Goal: Communication & Community: Answer question/provide support

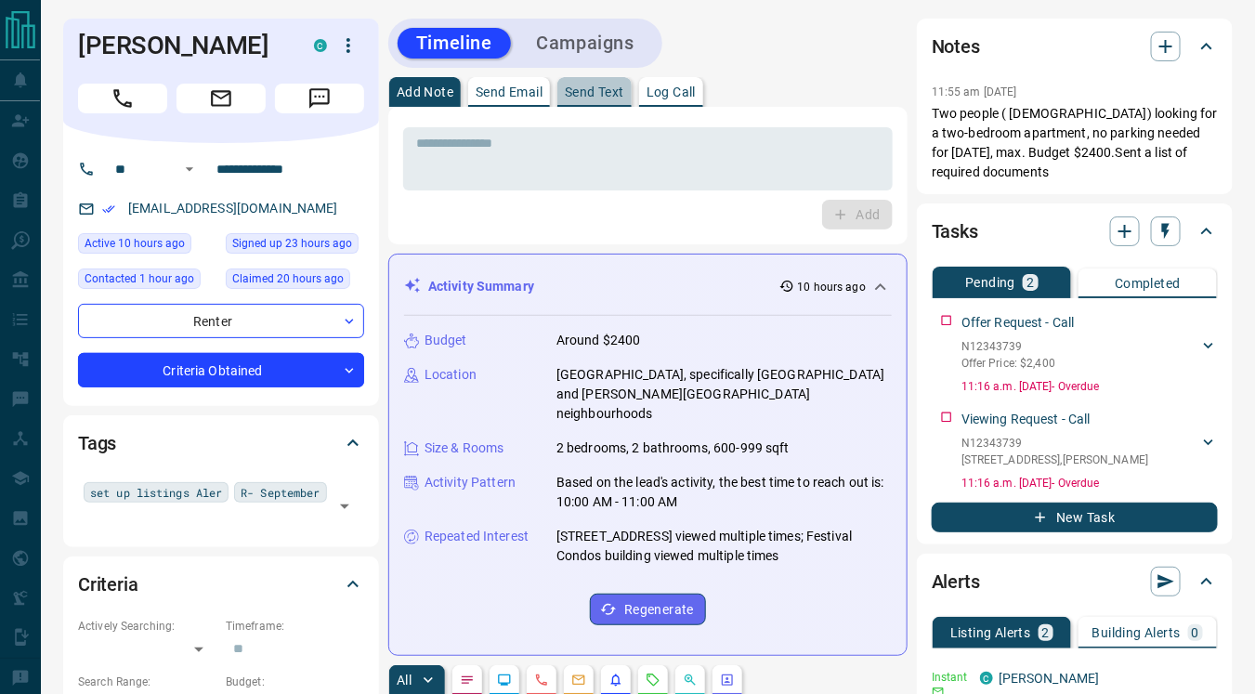
click at [587, 88] on p "Send Text" at bounding box center [594, 91] width 59 height 13
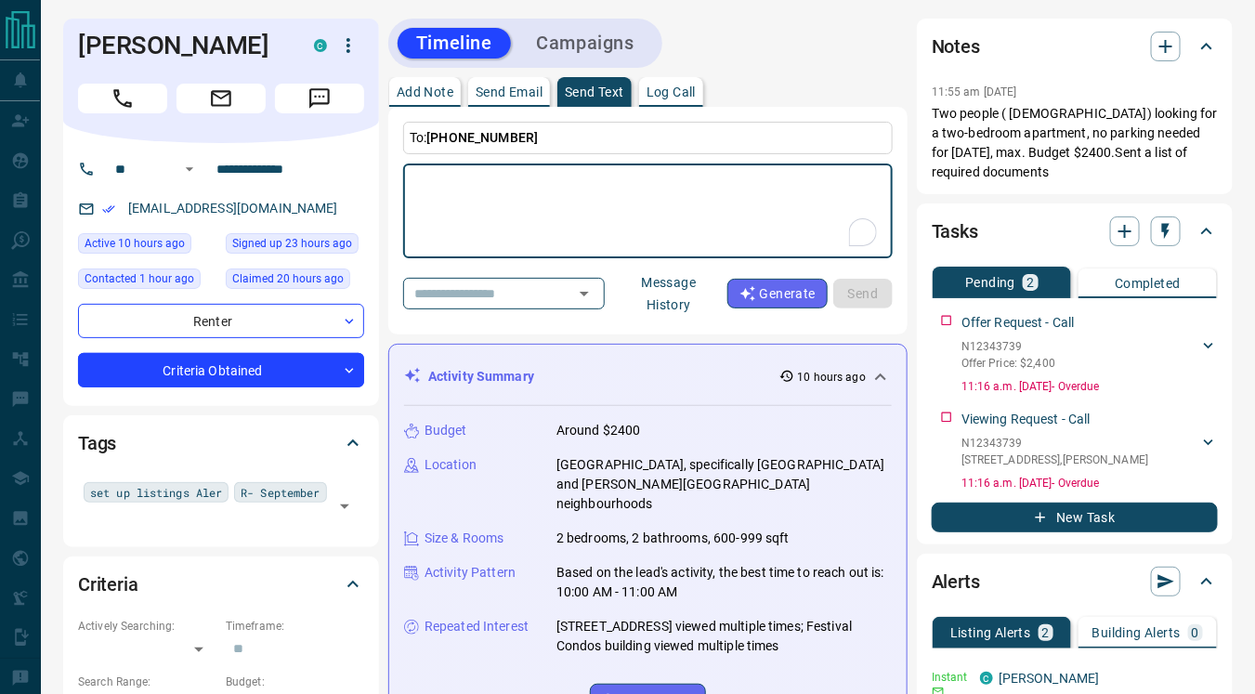
click at [676, 281] on button "Message History" at bounding box center [668, 294] width 117 height 52
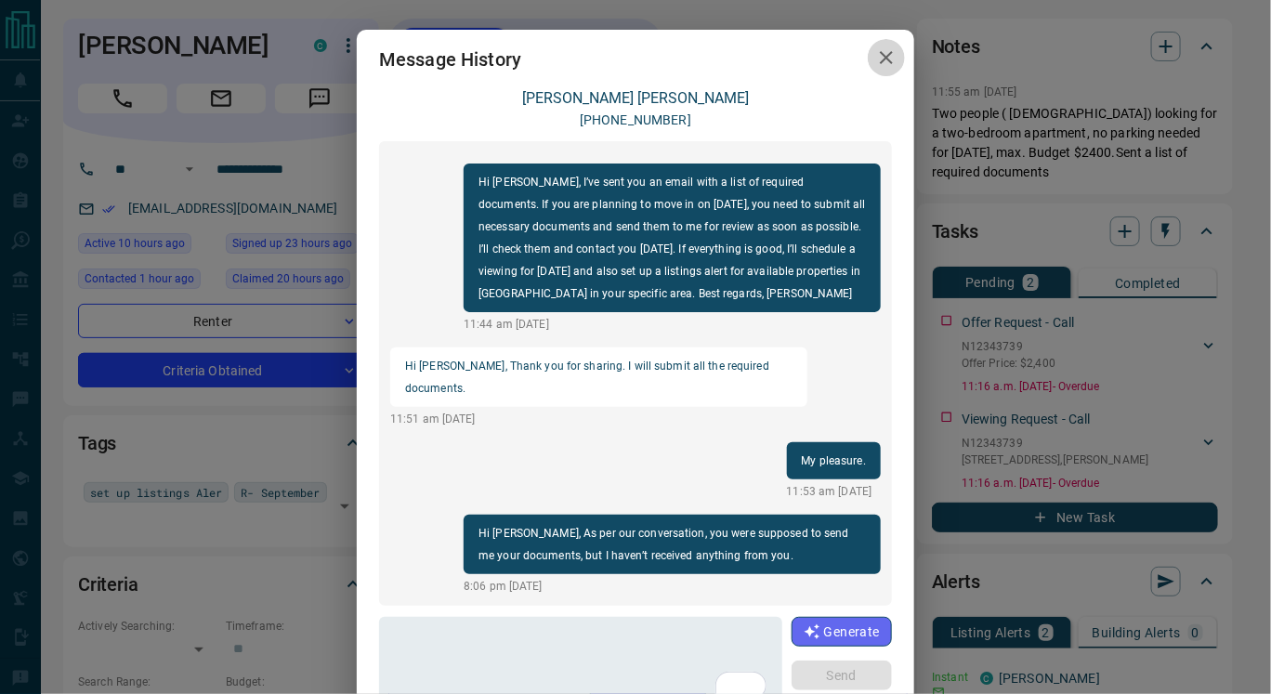
click at [875, 62] on icon "button" at bounding box center [886, 57] width 22 height 22
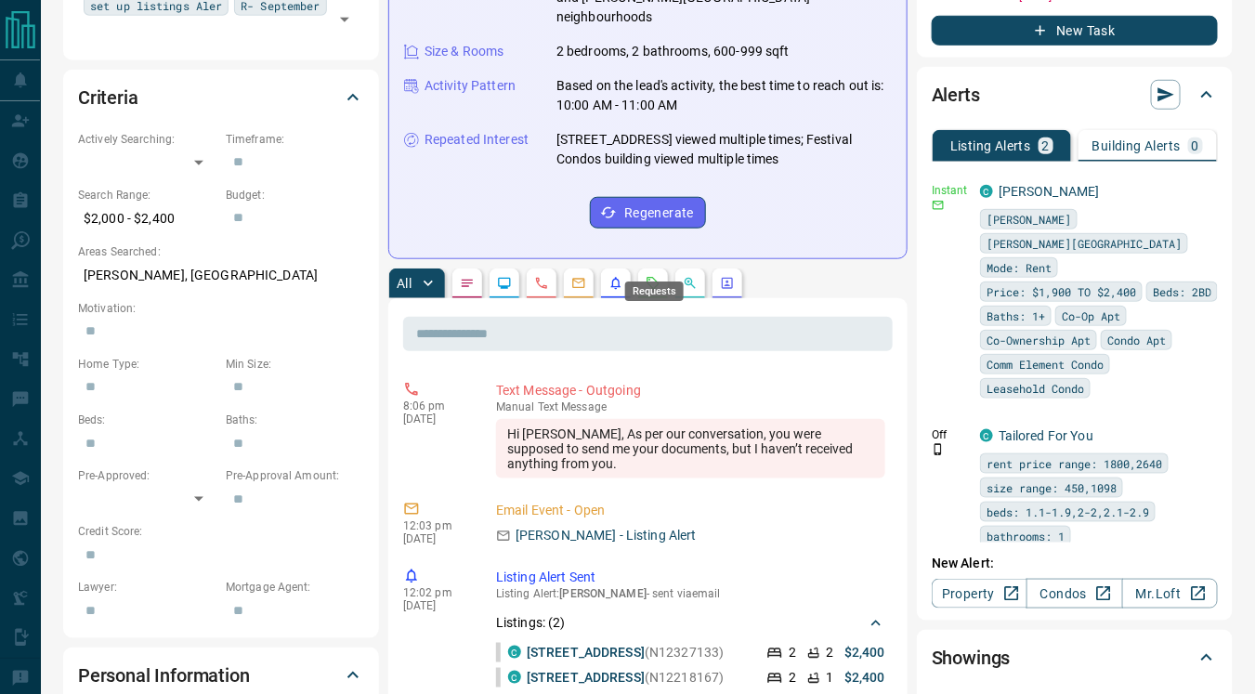
click at [650, 276] on icon "Requests" at bounding box center [653, 283] width 15 height 15
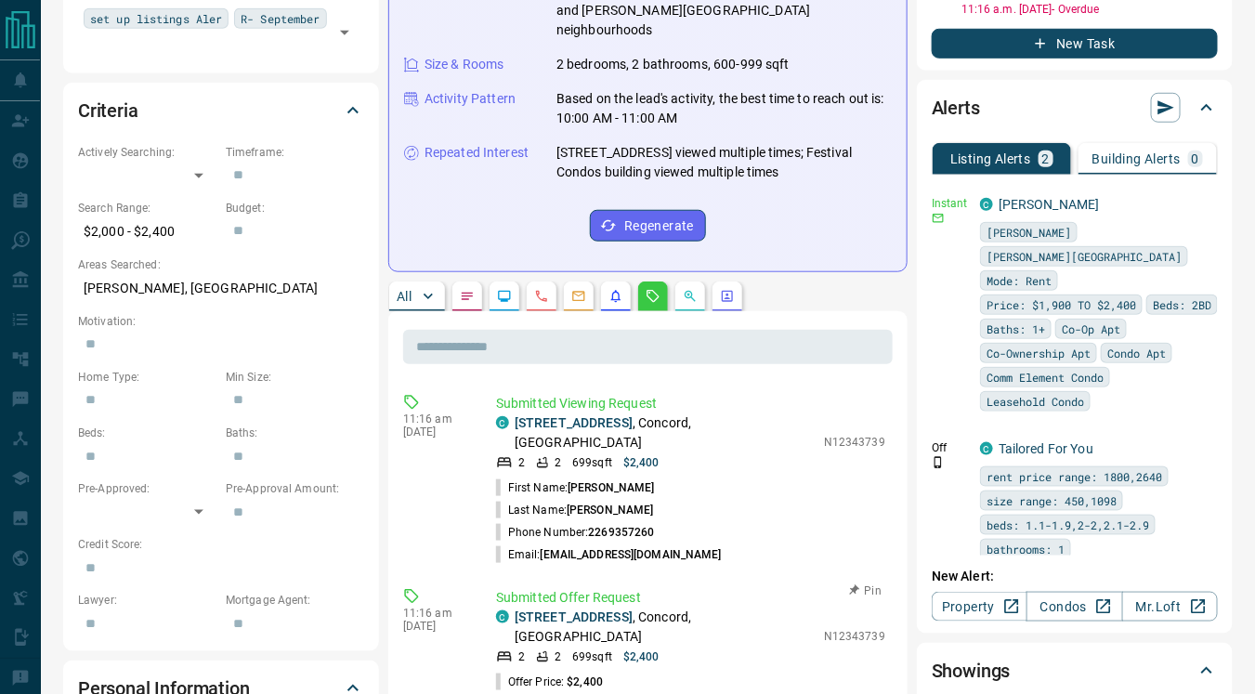
scroll to position [471, 0]
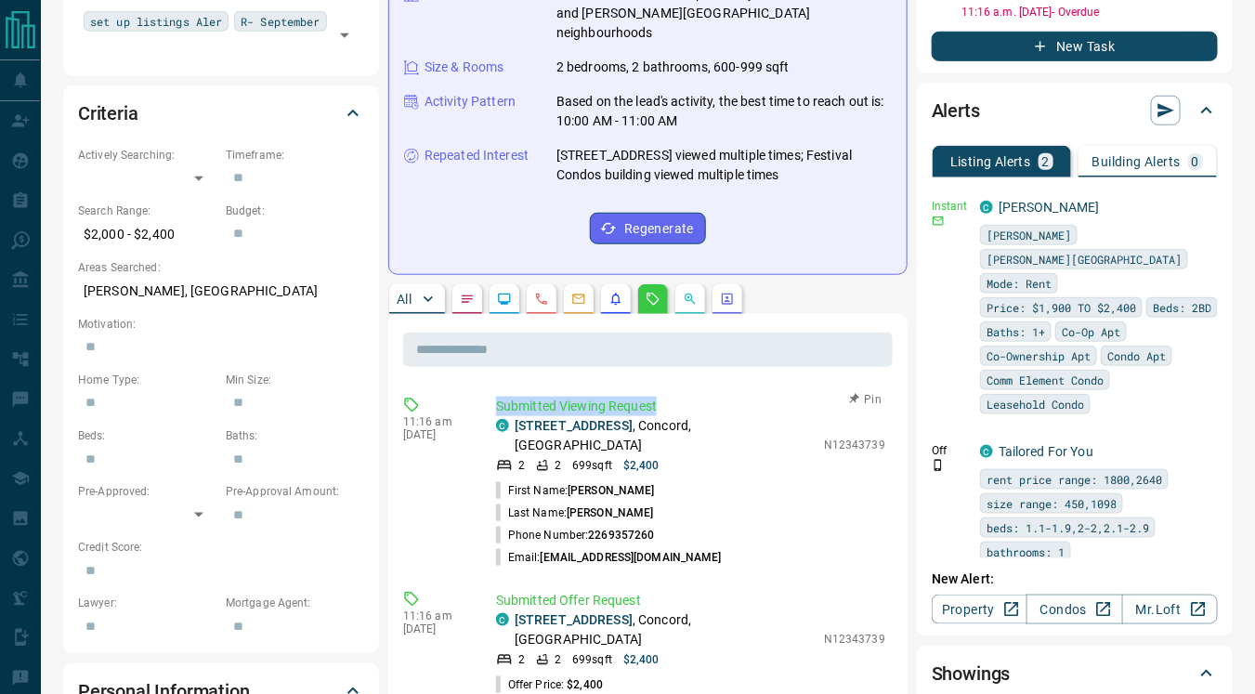
drag, startPoint x: 494, startPoint y: 379, endPoint x: 680, endPoint y: 390, distance: 186.1
click at [680, 391] on div "11:16 am [DATE] Submitted Viewing Request C [STREET_ADDRESS][PERSON_NAME] 2 2 6…" at bounding box center [648, 482] width 490 height 183
copy p "Submitted Viewing Request"
click at [724, 391] on div "11:16 am [DATE] Submitted Viewing Request C [STREET_ADDRESS][PERSON_NAME] 2 2 6…" at bounding box center [648, 482] width 490 height 183
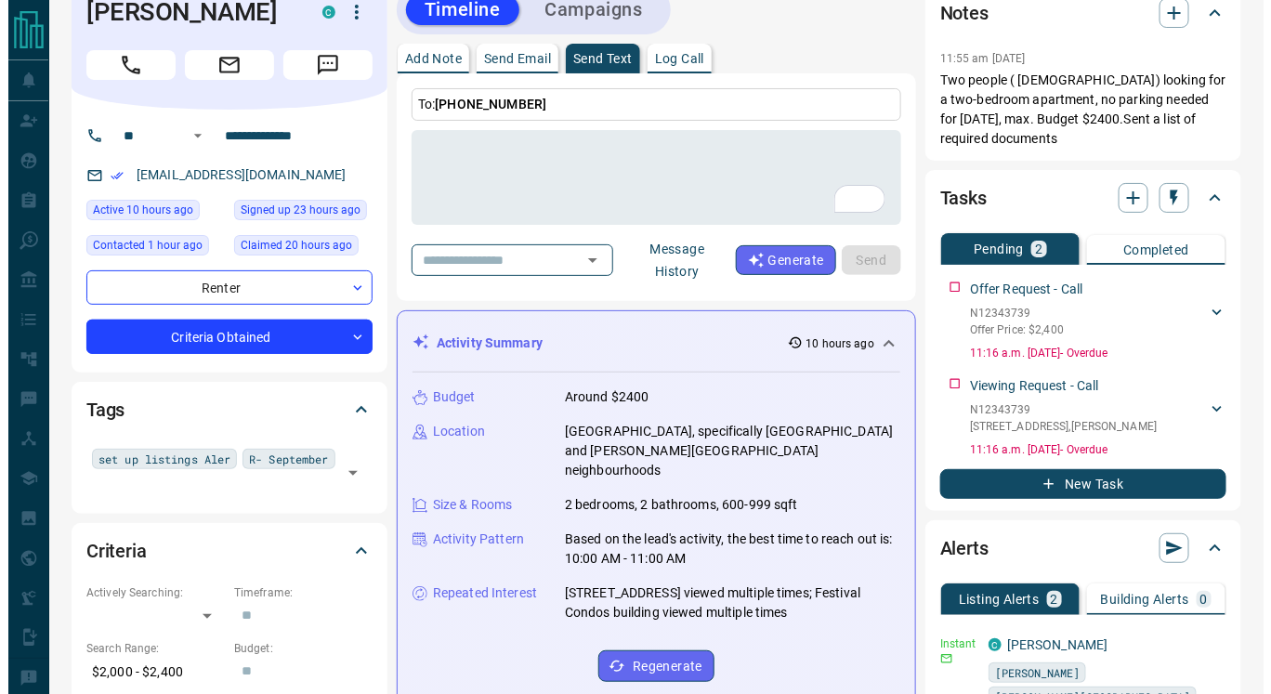
scroll to position [0, 0]
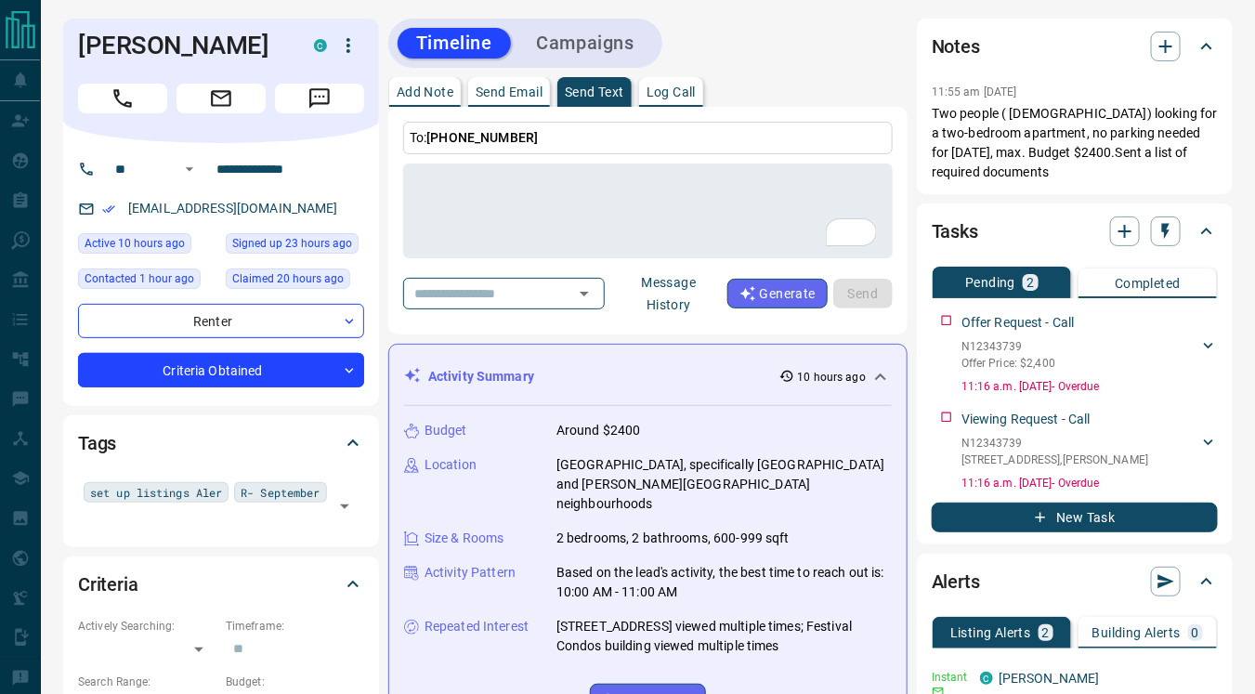
click at [683, 274] on button "Message History" at bounding box center [668, 294] width 117 height 52
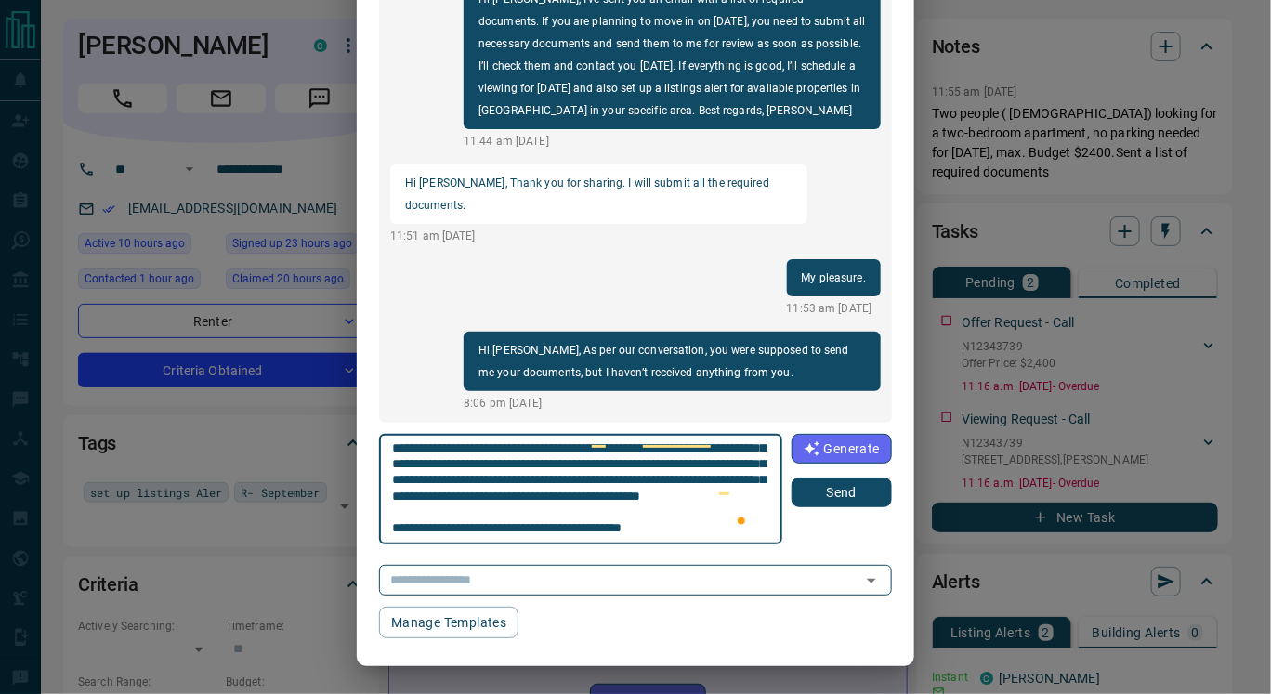
scroll to position [48, 0]
type textarea "**********"
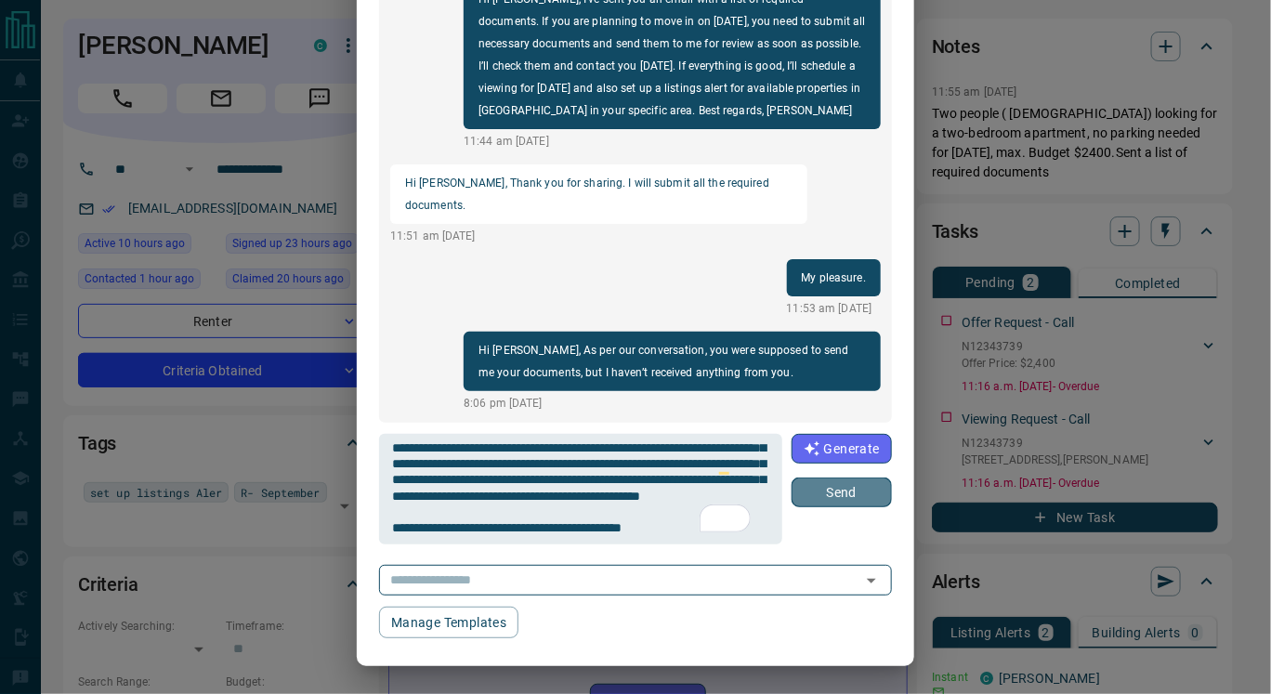
click at [818, 493] on button "Send" at bounding box center [841, 492] width 100 height 30
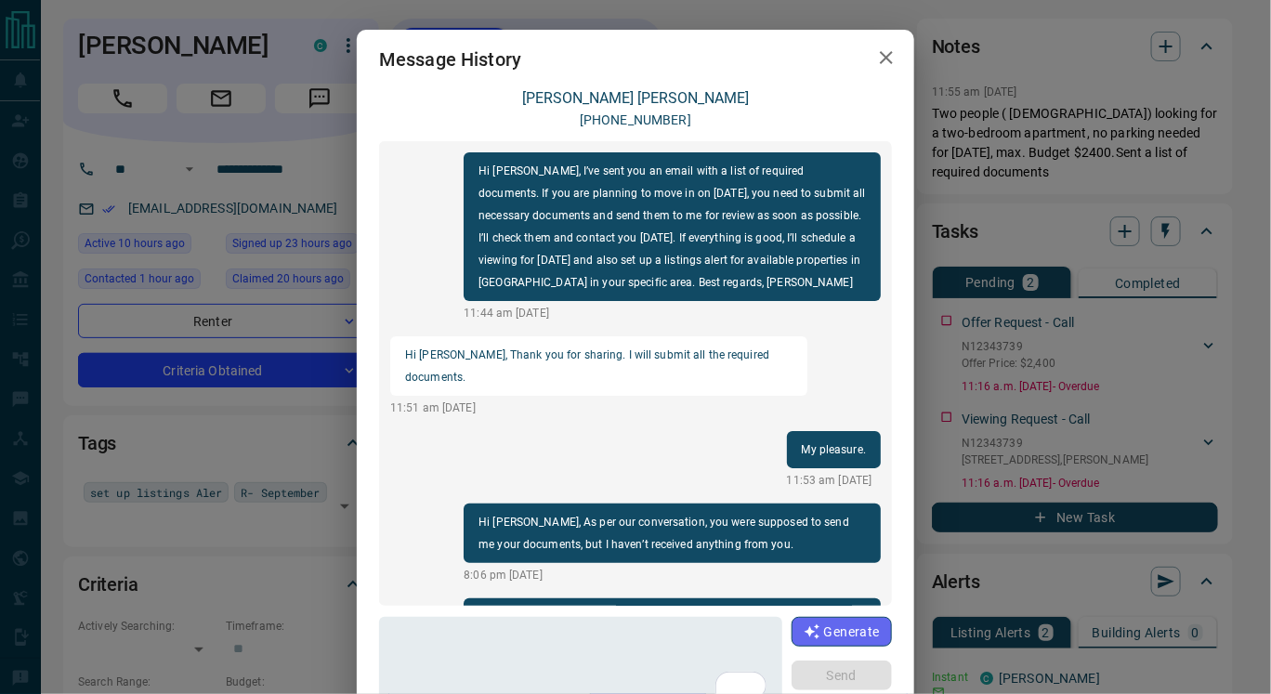
click at [880, 56] on icon "button" at bounding box center [886, 57] width 13 height 13
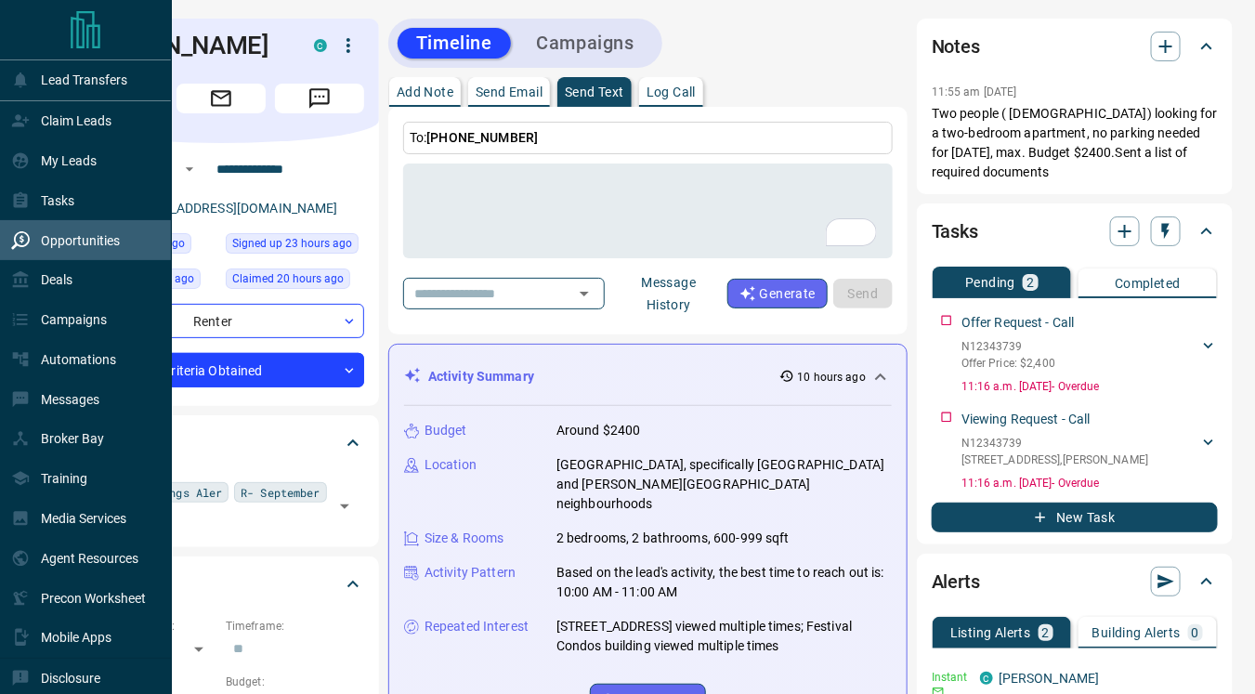
click at [84, 237] on p "Opportunities" at bounding box center [80, 240] width 79 height 15
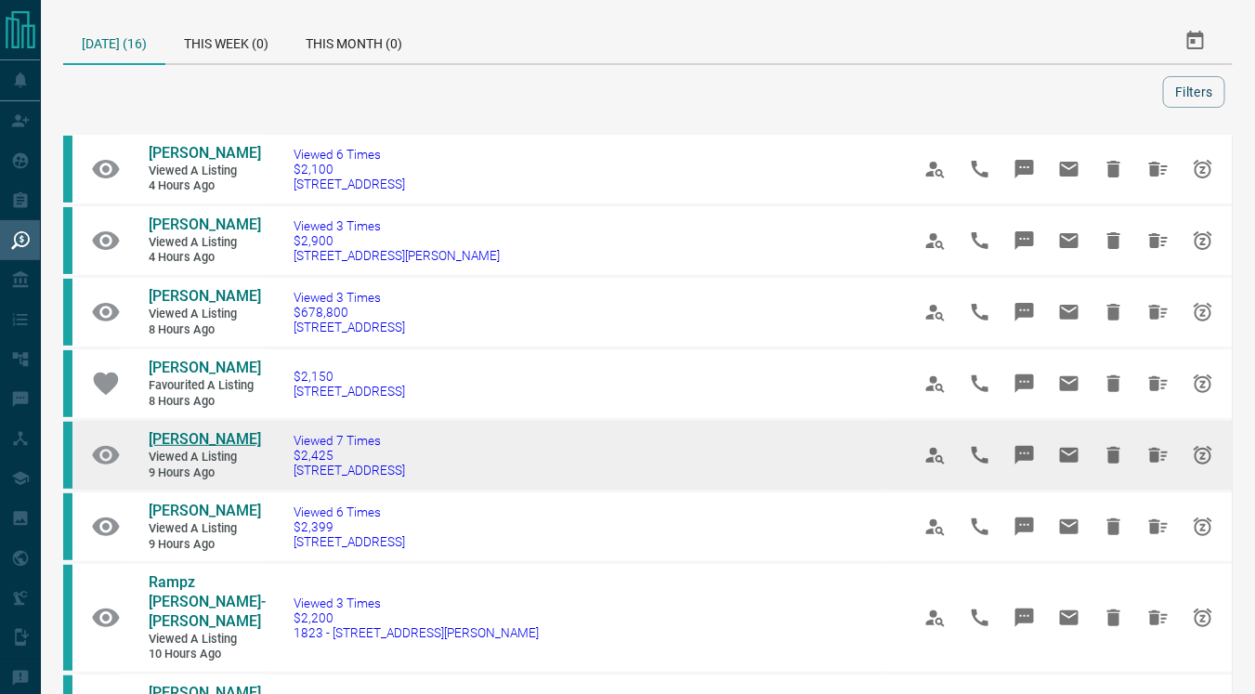
click at [195, 430] on span "[PERSON_NAME]" at bounding box center [205, 439] width 112 height 18
